Goal: Register for event/course

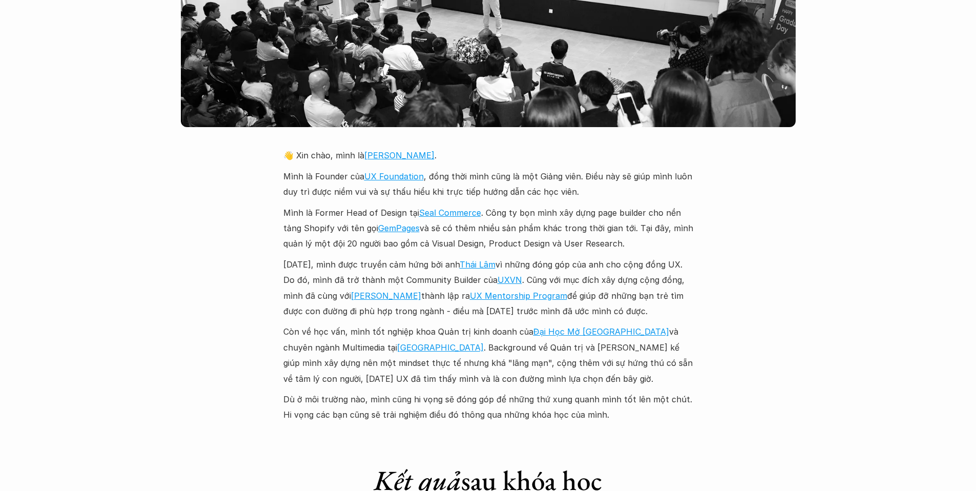
scroll to position [2329, 0]
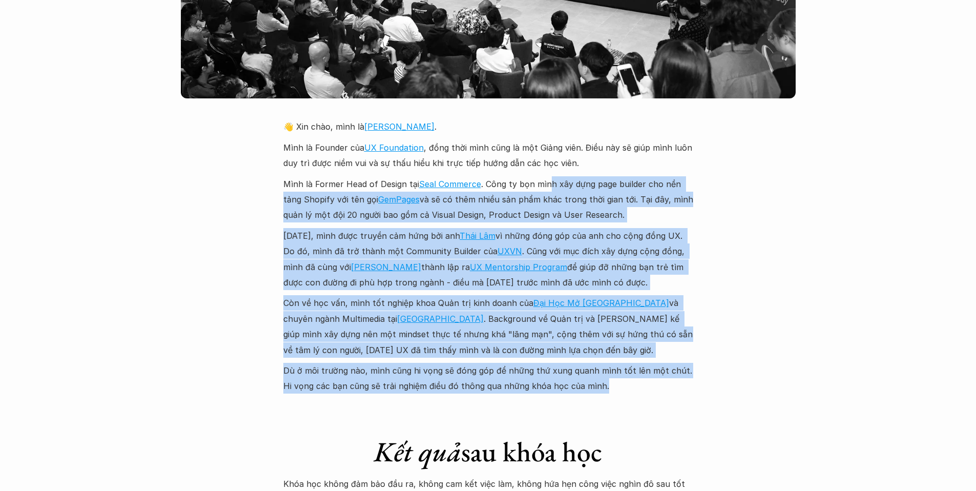
drag, startPoint x: 549, startPoint y: 168, endPoint x: 675, endPoint y: 367, distance: 235.4
click at [675, 367] on div "👋 Xin chào, mình là Chung . Mình là Founder của UX Foundation , đồng thời mình …" at bounding box center [488, 256] width 410 height 275
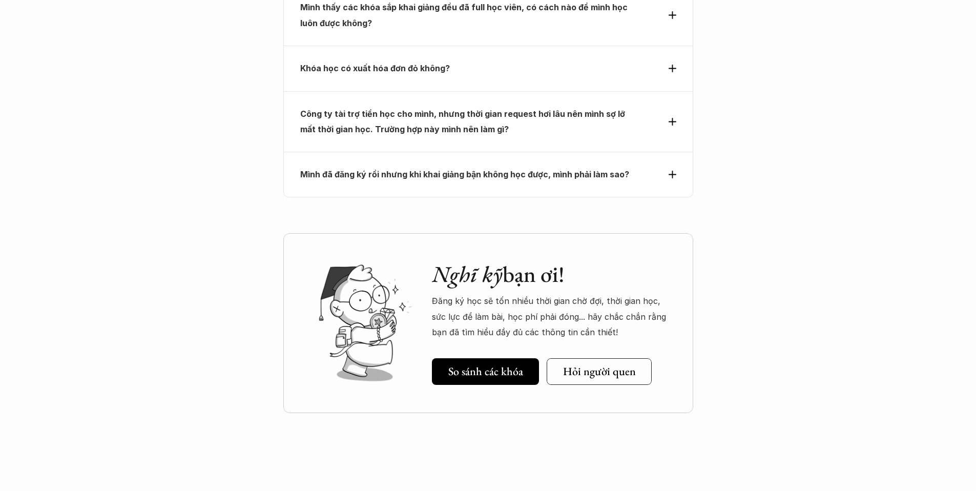
scroll to position [4763, 0]
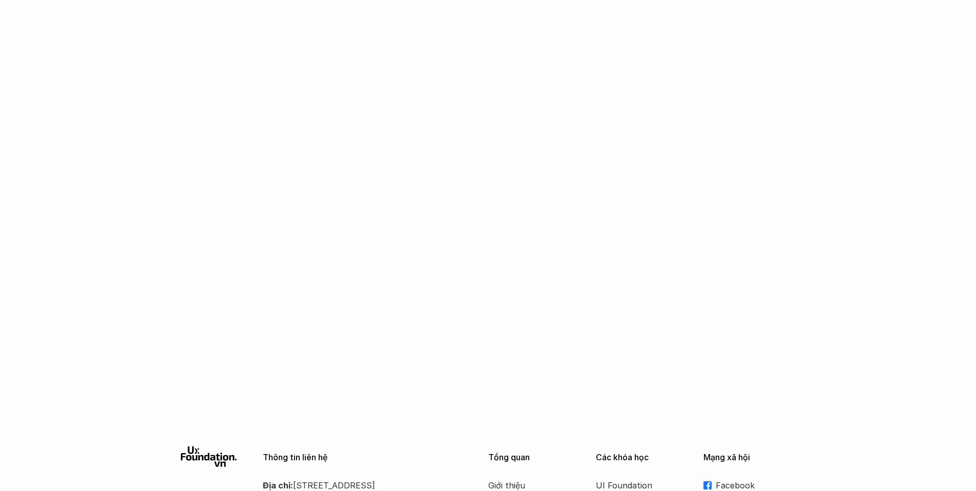
scroll to position [1746, 0]
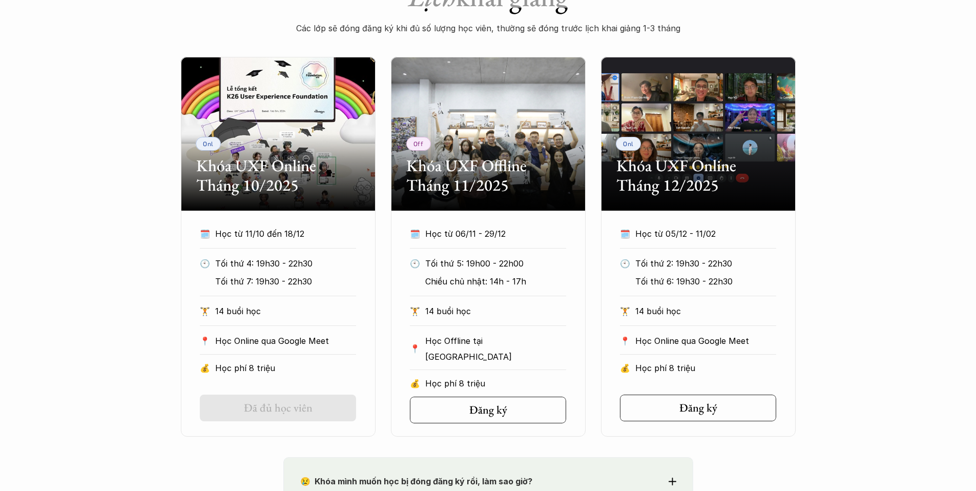
scroll to position [458, 0]
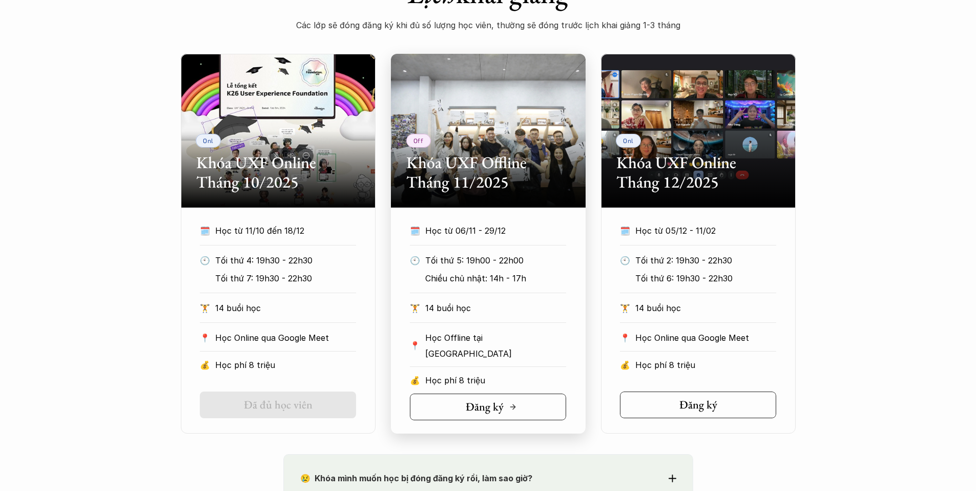
click at [498, 403] on h5 "Đăng ký" at bounding box center [485, 406] width 38 height 13
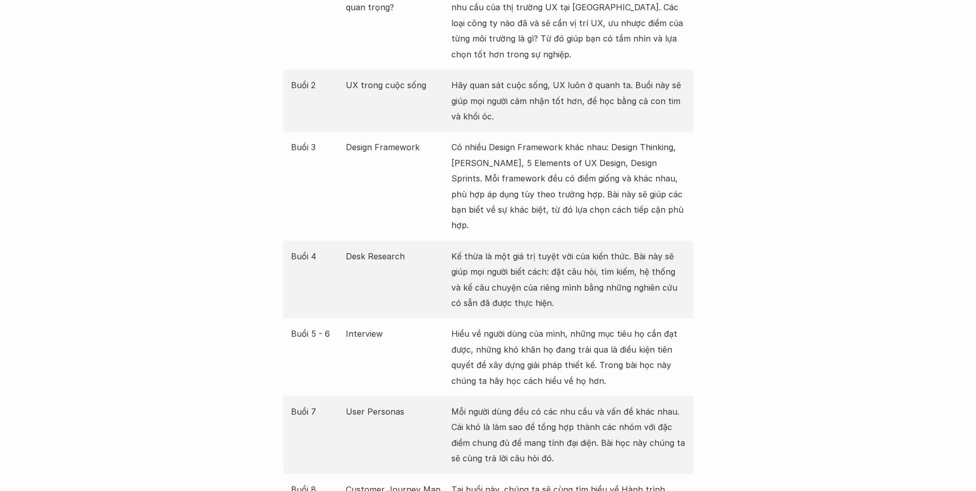
scroll to position [1358, 0]
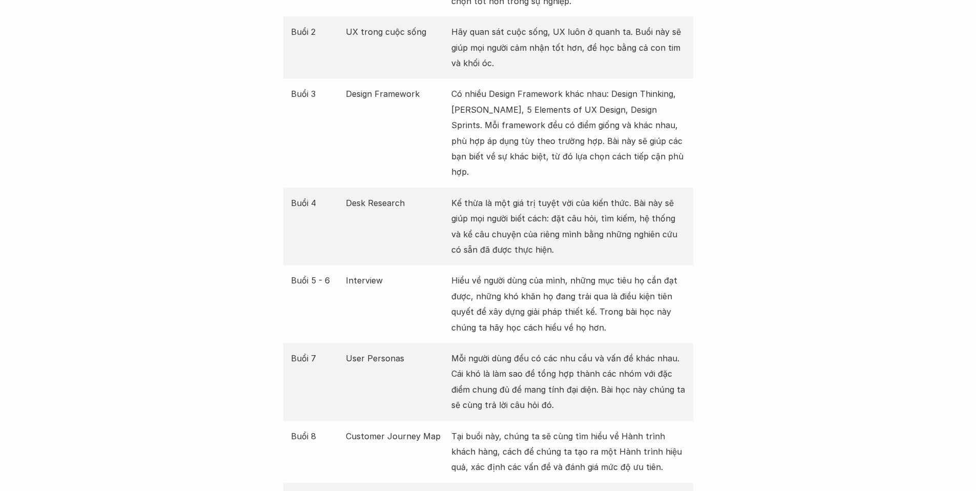
drag, startPoint x: 612, startPoint y: 120, endPoint x: 672, endPoint y: 159, distance: 71.9
click at [672, 159] on p "Có nhiều Design Framework khác nhau: Design Thinking, Lean UX, 5 Elements of UX…" at bounding box center [568, 132] width 234 height 93
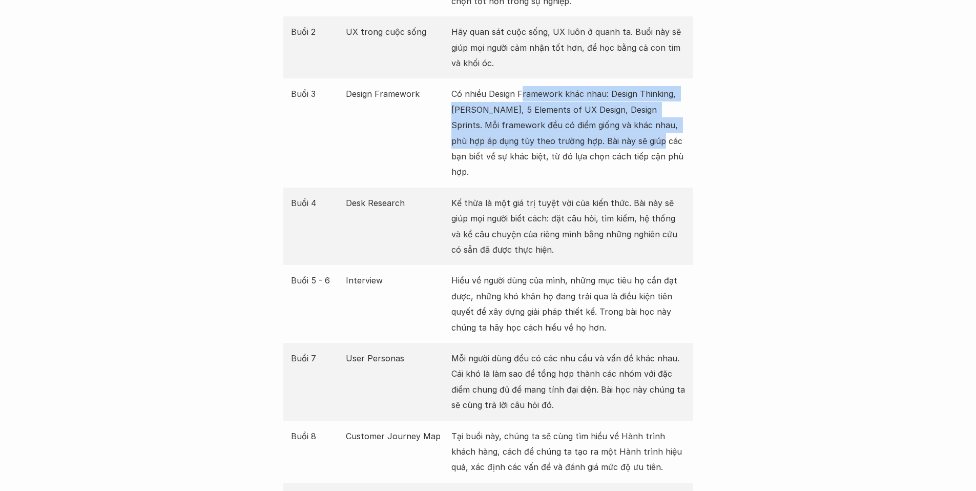
drag, startPoint x: 611, startPoint y: 130, endPoint x: 636, endPoint y: 146, distance: 29.6
click at [636, 146] on p "Có nhiều Design Framework khác nhau: Design Thinking, Lean UX, 5 Elements of UX…" at bounding box center [568, 132] width 234 height 93
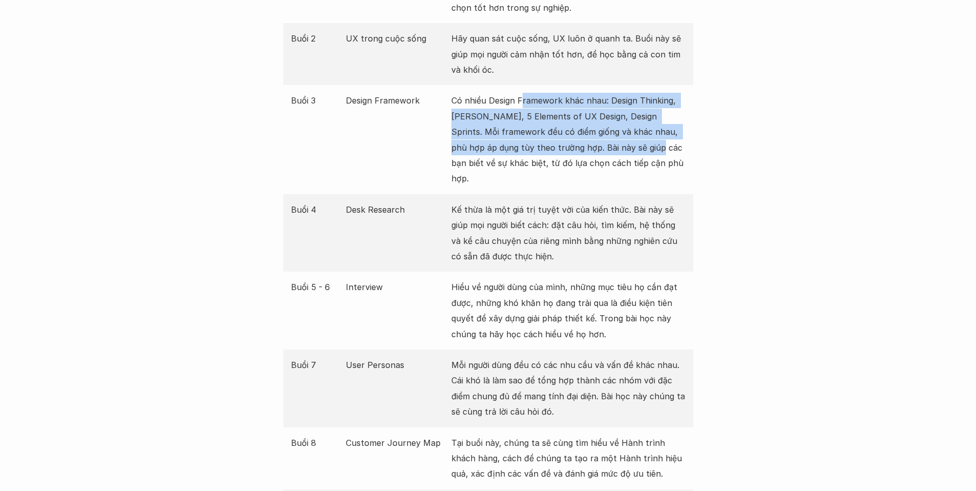
scroll to position [1301, 0]
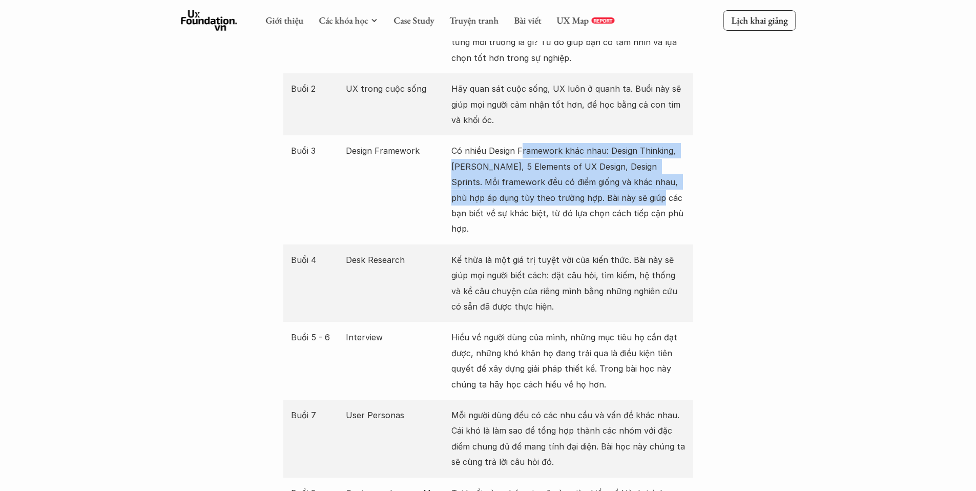
click at [671, 171] on p "Có nhiều Design Framework khác nhau: Design Thinking, Lean UX, 5 Elements of UX…" at bounding box center [568, 189] width 234 height 93
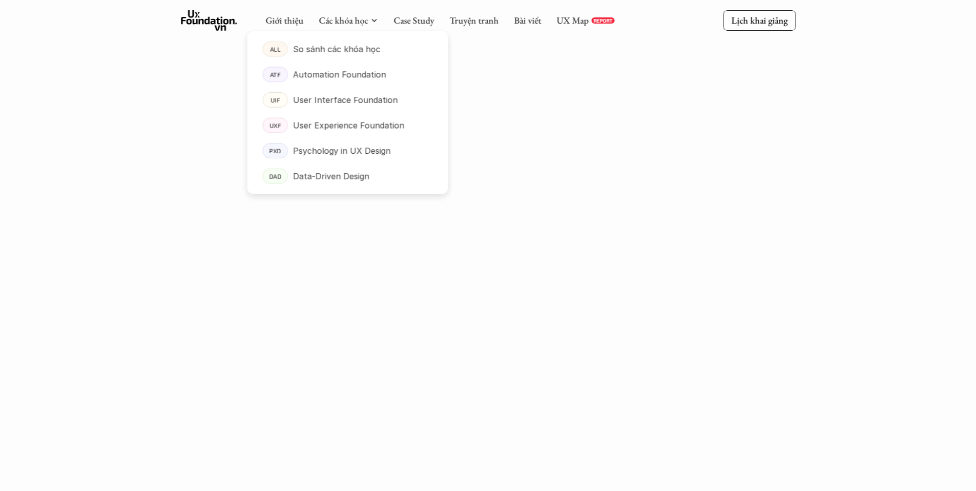
scroll to position [1191, 0]
